Goal: Navigation & Orientation: Find specific page/section

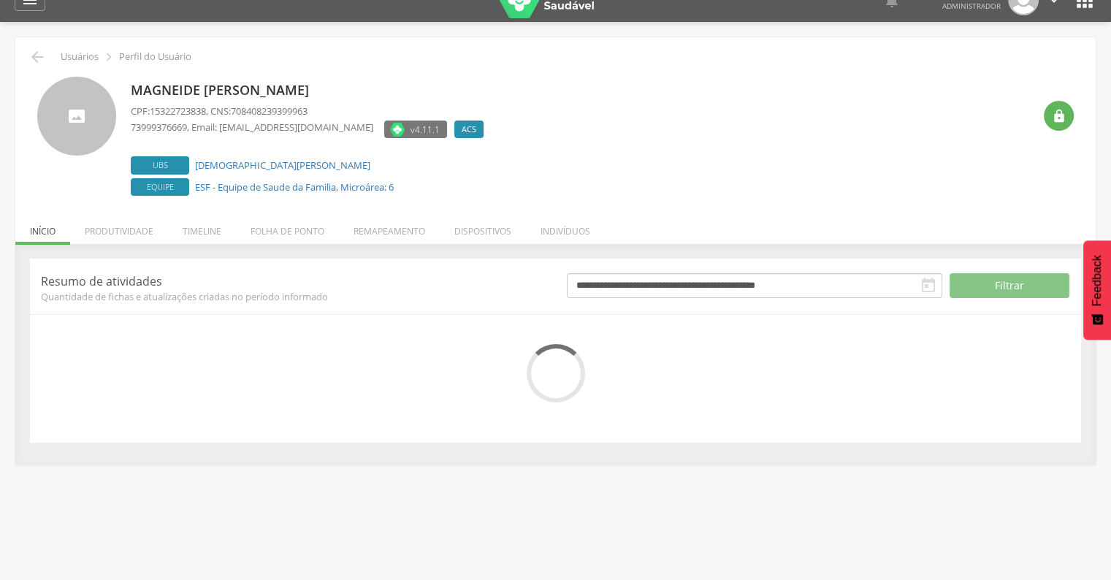
scroll to position [44, 0]
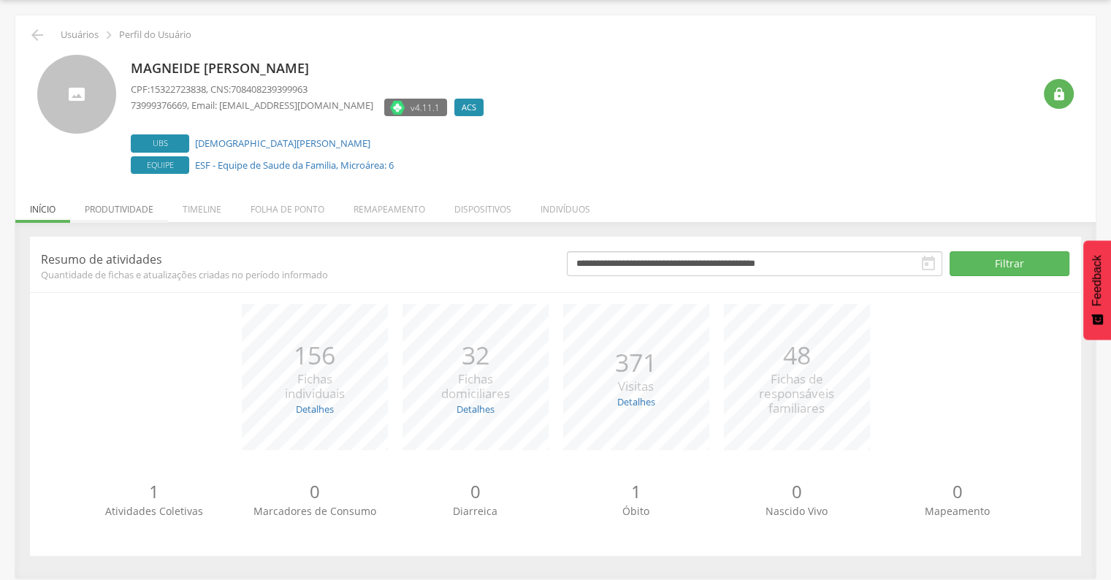
click at [107, 215] on li "Produtividade" at bounding box center [119, 205] width 98 height 34
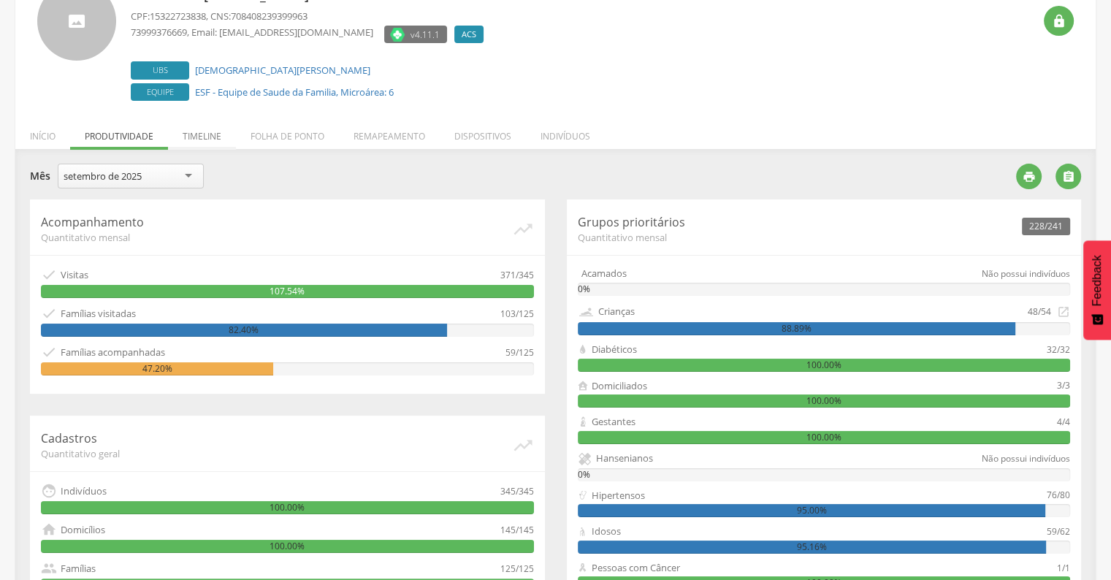
click at [190, 140] on li "Timeline" at bounding box center [202, 132] width 68 height 34
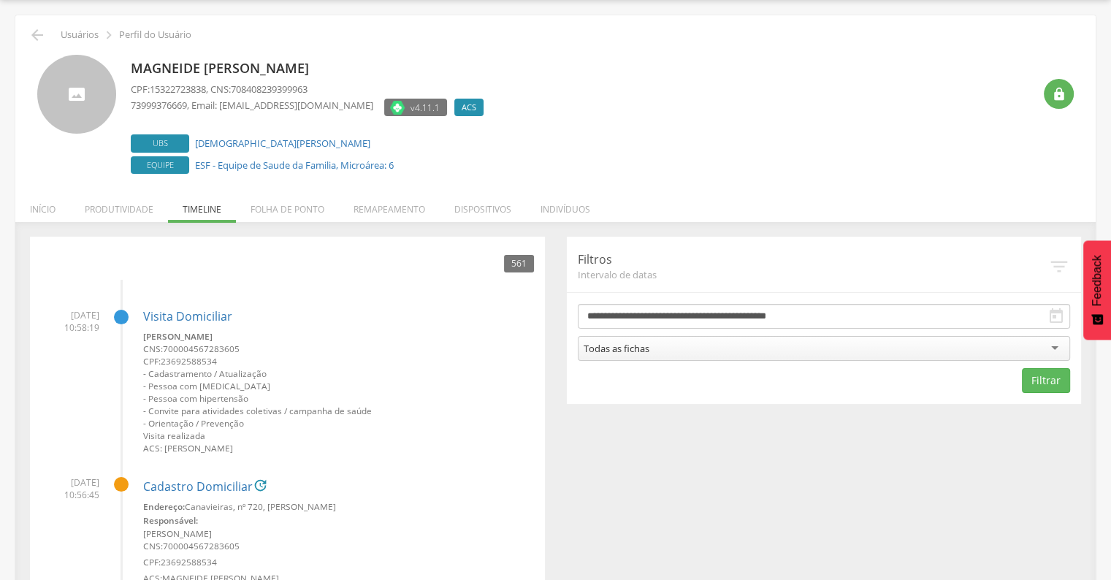
scroll to position [117, 0]
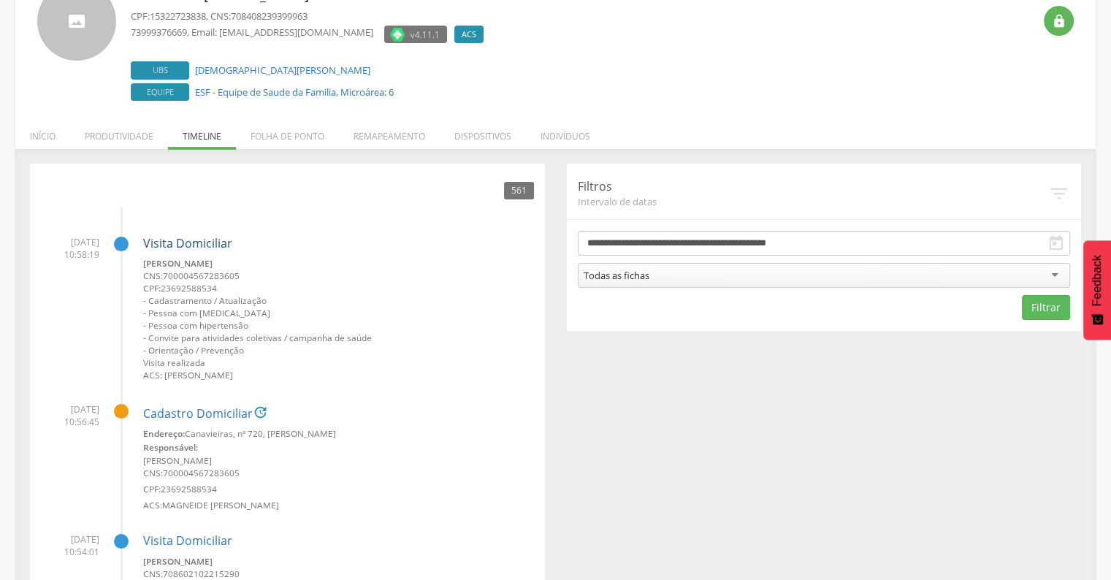
click at [194, 243] on link "Visita Domiciliar" at bounding box center [187, 243] width 89 height 16
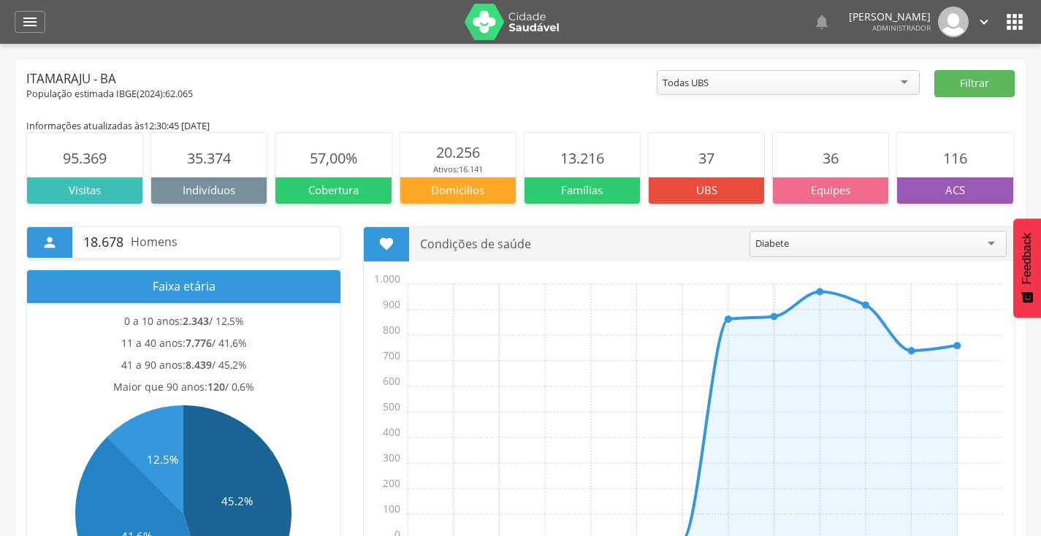
click at [1017, 23] on icon "" at bounding box center [1014, 21] width 23 height 23
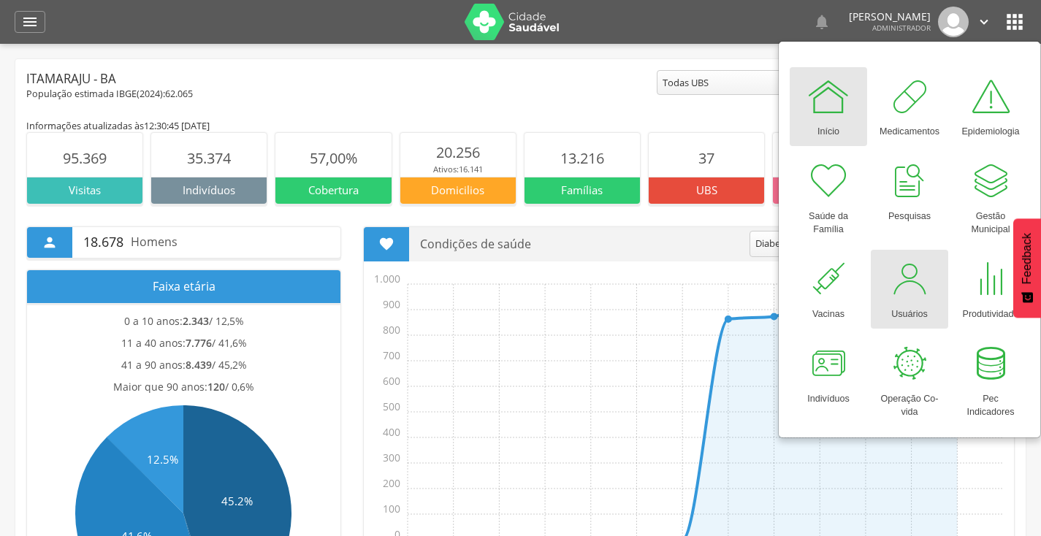
click at [917, 275] on div at bounding box center [909, 279] width 44 height 44
